Goal: Find specific page/section: Find specific page/section

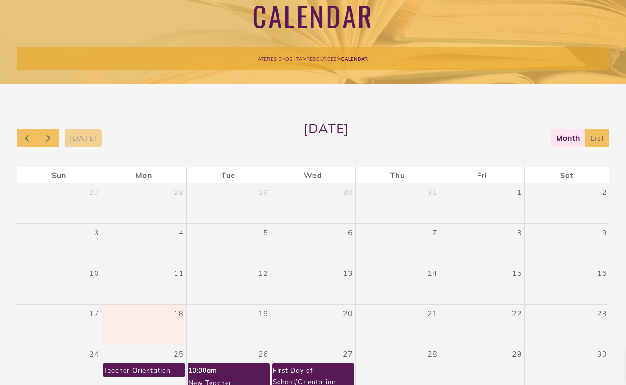
scroll to position [31, 0]
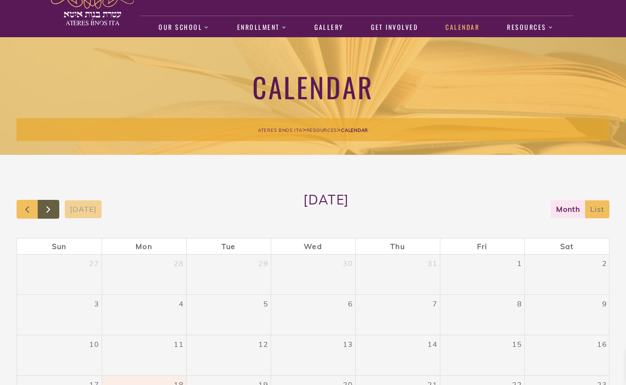
click at [54, 210] on span "button" at bounding box center [48, 209] width 11 height 11
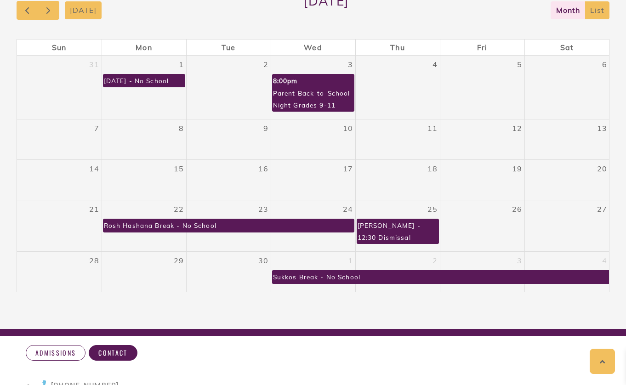
scroll to position [207, 0]
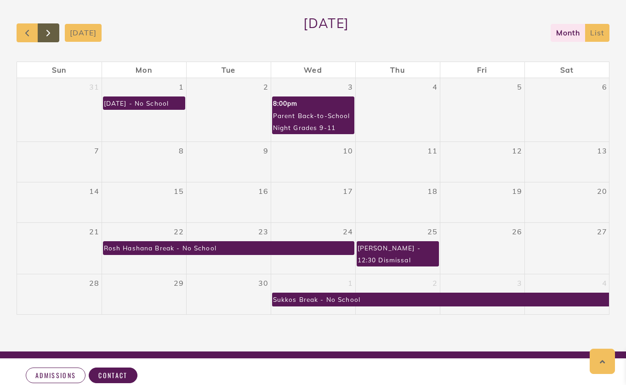
click at [55, 33] on button "button" at bounding box center [49, 32] width 22 height 19
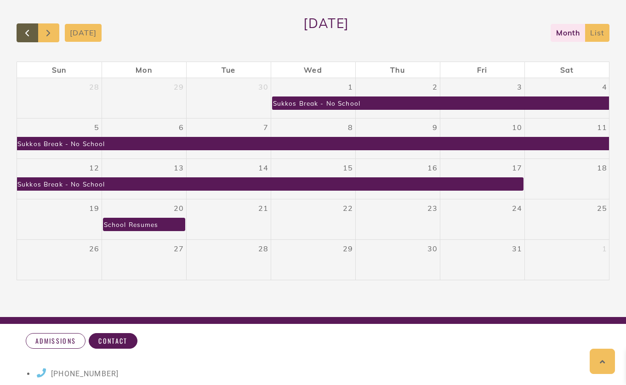
click at [33, 34] on span "button" at bounding box center [27, 33] width 11 height 11
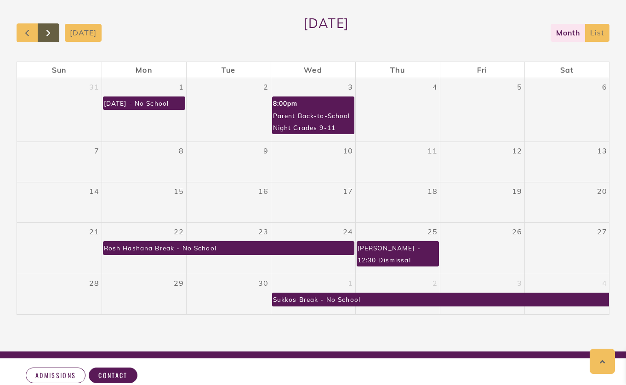
click at [57, 33] on button "button" at bounding box center [49, 32] width 22 height 19
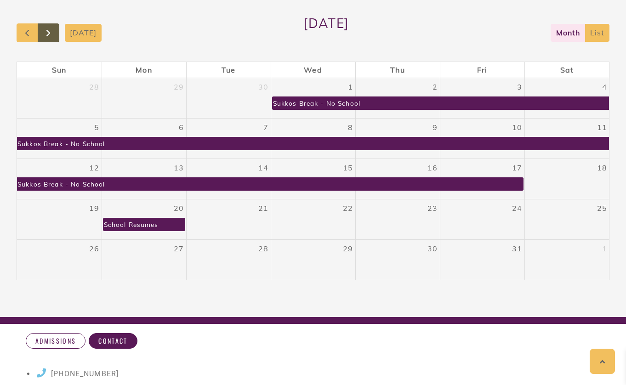
click at [49, 34] on span "button" at bounding box center [48, 33] width 11 height 11
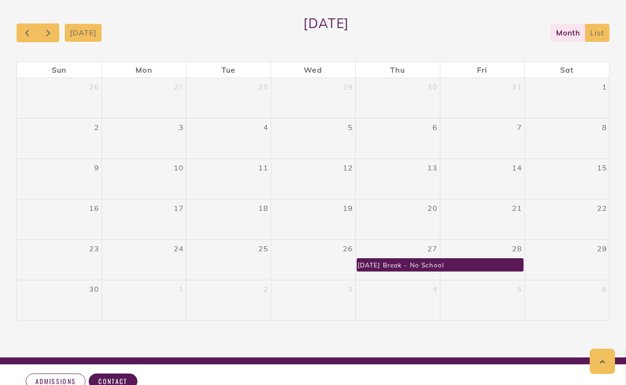
click at [126, 0] on div "[DATE] [DATE] month list Sun Mon Tue Wed Thu Fri Sat 26 27 28 29 30 31 1 2 3 4 …" at bounding box center [313, 167] width 607 height 379
click at [55, 35] on button "button" at bounding box center [49, 32] width 22 height 19
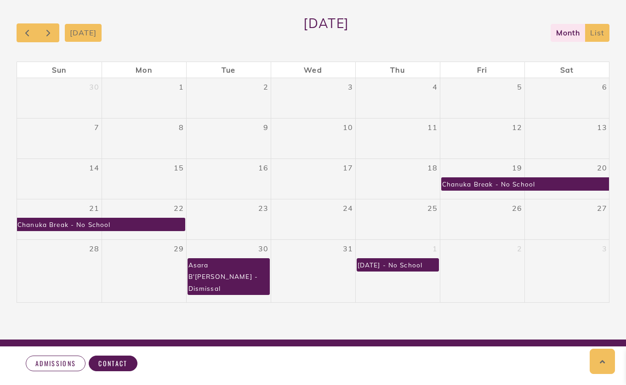
click at [253, 270] on div "Asara B'[PERSON_NAME] - Dismissal" at bounding box center [228, 277] width 81 height 36
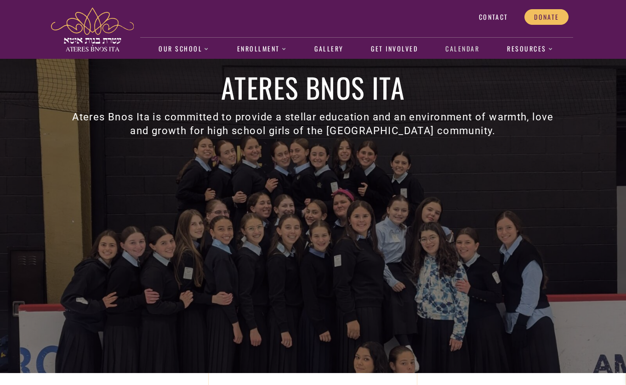
click at [464, 52] on link "Calendar" at bounding box center [463, 49] width 44 height 21
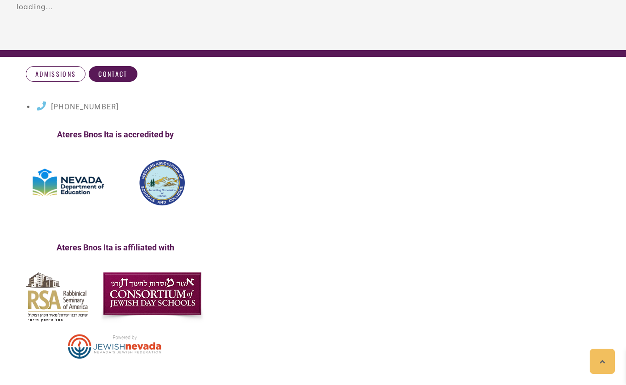
scroll to position [225, 0]
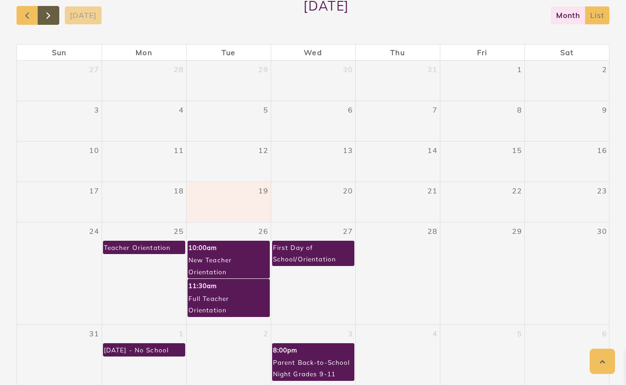
click at [46, 15] on span "button" at bounding box center [48, 15] width 11 height 11
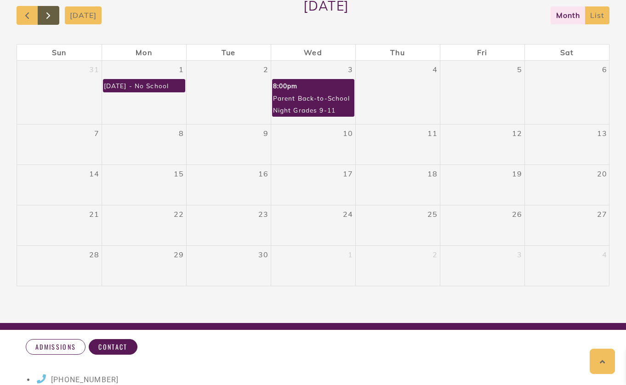
click at [46, 15] on span "button" at bounding box center [48, 15] width 11 height 11
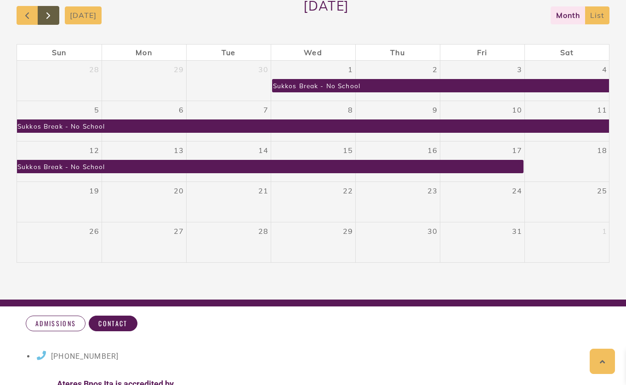
click at [46, 15] on span "button" at bounding box center [48, 15] width 11 height 11
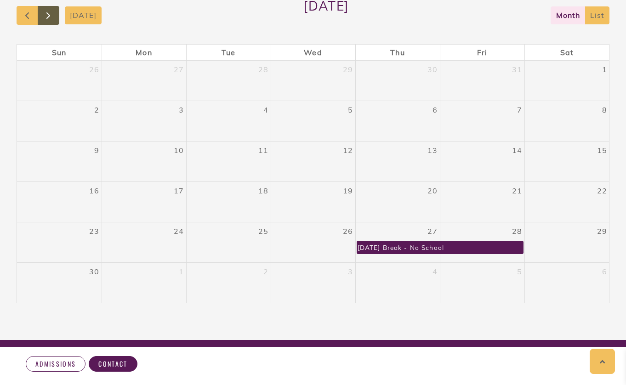
click at [46, 15] on span "button" at bounding box center [48, 15] width 11 height 11
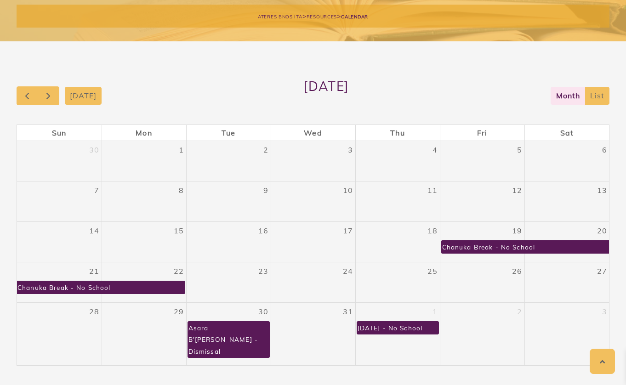
scroll to position [143, 0]
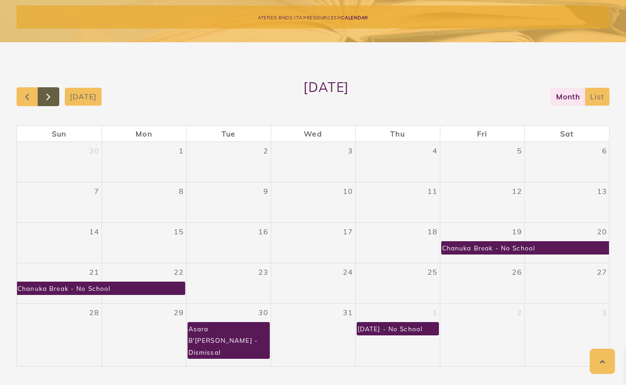
click at [48, 96] on span "button" at bounding box center [48, 96] width 11 height 11
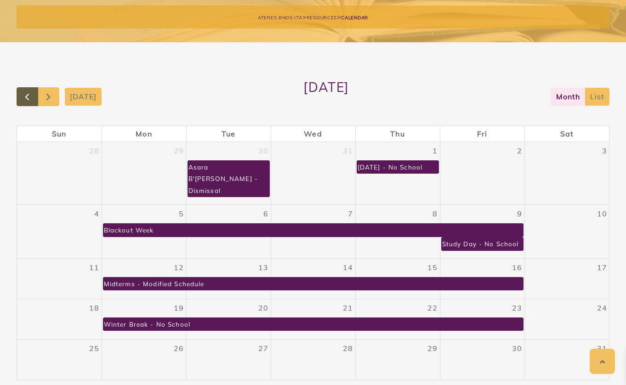
click at [24, 95] on span "button" at bounding box center [27, 96] width 11 height 11
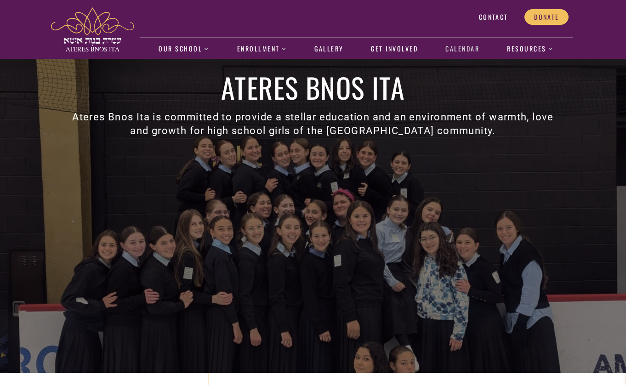
click at [455, 50] on link "Calendar" at bounding box center [463, 49] width 44 height 21
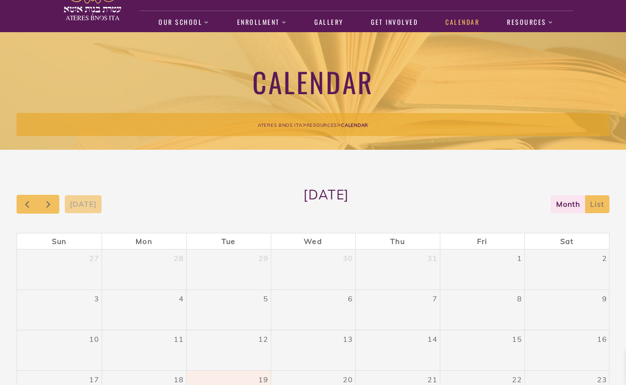
scroll to position [34, 0]
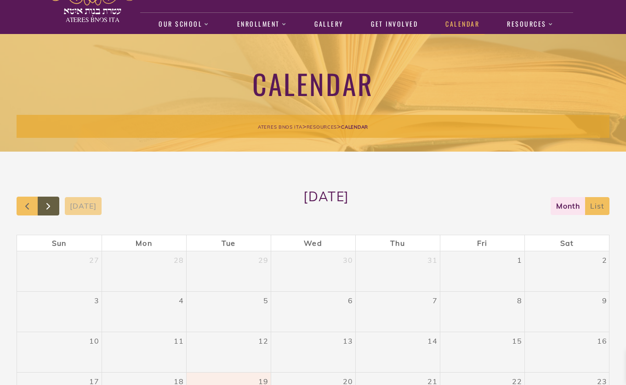
click at [53, 212] on button "button" at bounding box center [49, 206] width 22 height 19
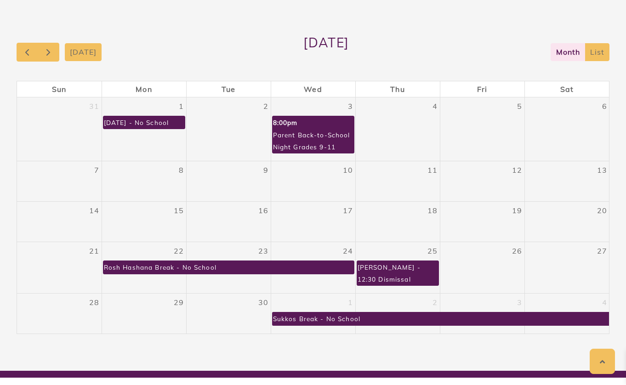
scroll to position [195, 0]
